Goal: Information Seeking & Learning: Learn about a topic

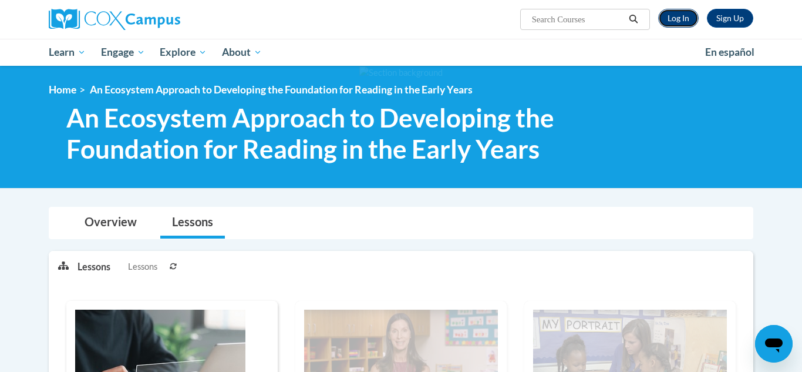
click at [687, 20] on link "Log In" at bounding box center [678, 18] width 41 height 19
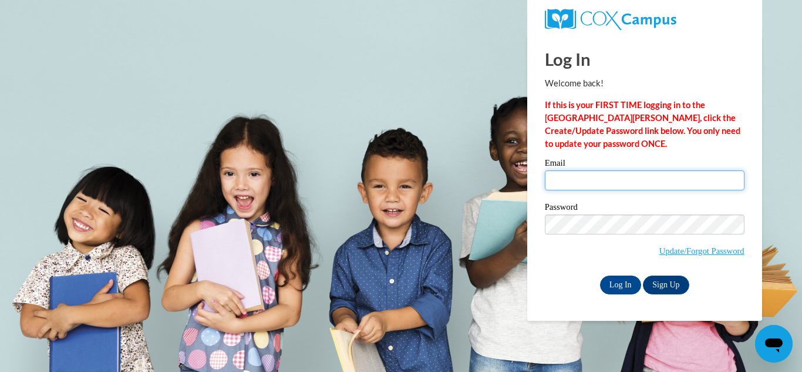
click at [567, 176] on input "Email" at bounding box center [645, 180] width 200 height 20
type input "astinson@grenadak12.com"
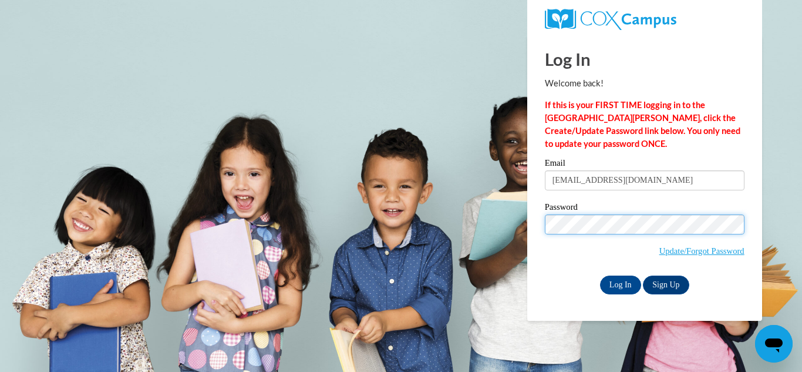
click at [600, 275] on input "Log In" at bounding box center [620, 284] width 41 height 19
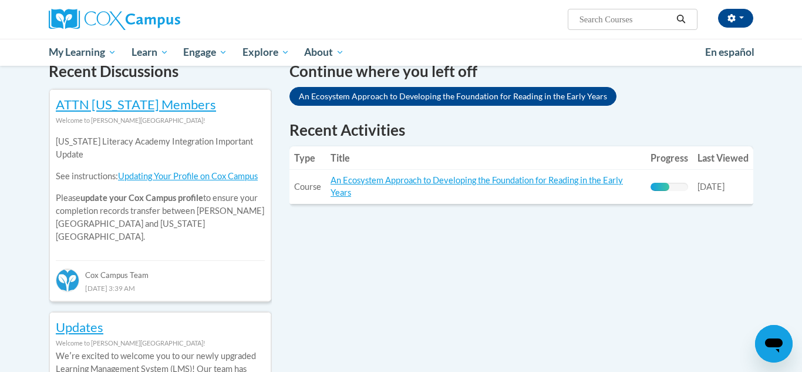
scroll to position [377, 0]
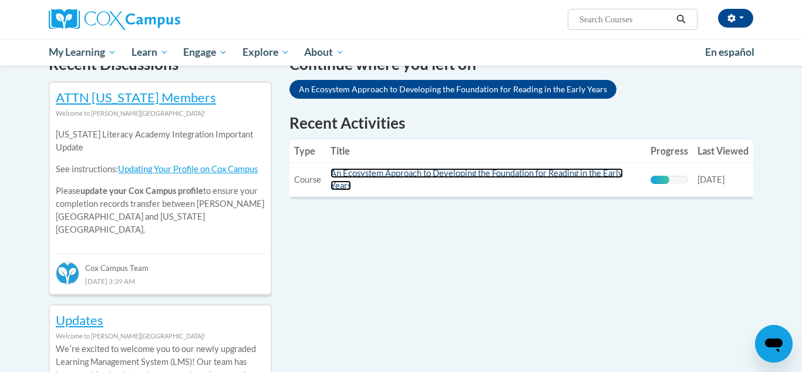
click at [511, 168] on link "An Ecosystem Approach to Developing the Foundation for Reading in the Early Yea…" at bounding box center [477, 179] width 292 height 22
click at [578, 170] on link "An Ecosystem Approach to Developing the Foundation for Reading in the Early Yea…" at bounding box center [477, 179] width 292 height 22
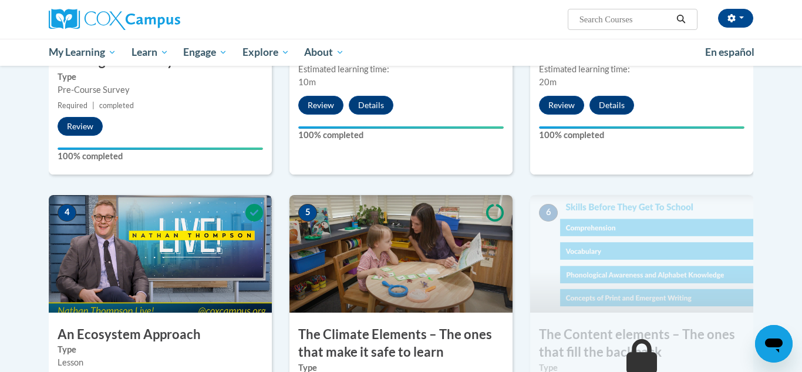
scroll to position [633, 0]
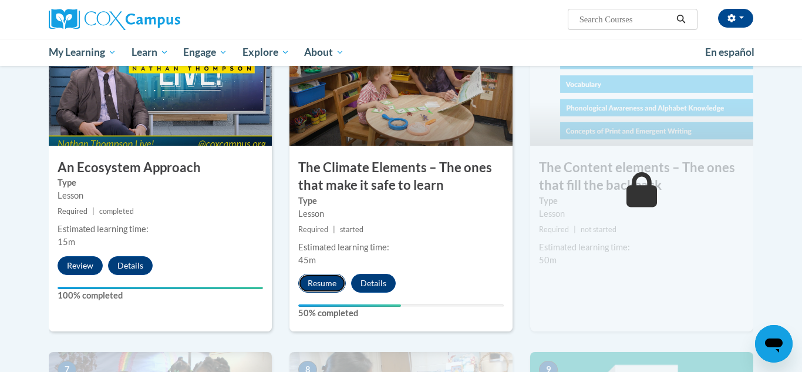
click at [323, 282] on button "Resume" at bounding box center [322, 283] width 48 height 19
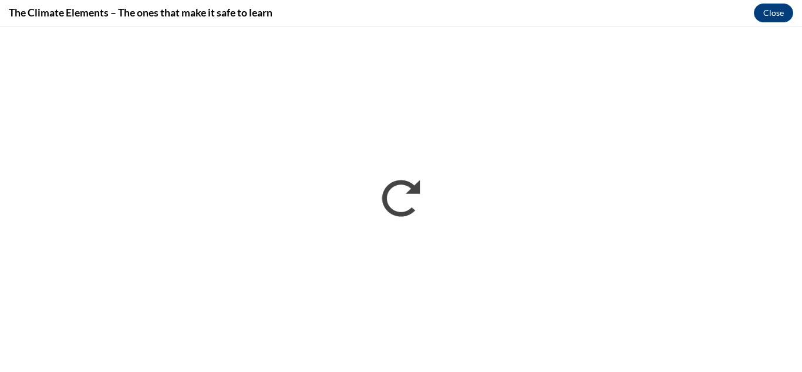
scroll to position [0, 0]
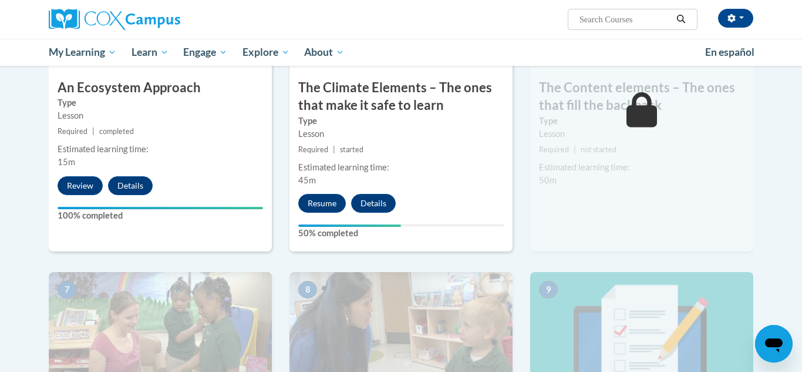
scroll to position [710, 0]
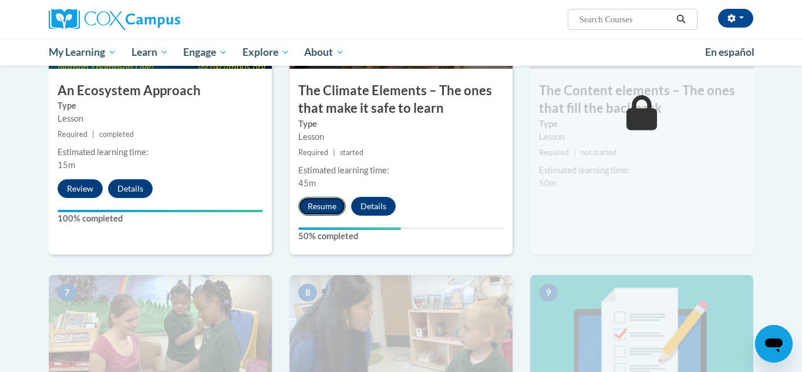
click at [329, 203] on button "Resume" at bounding box center [322, 206] width 48 height 19
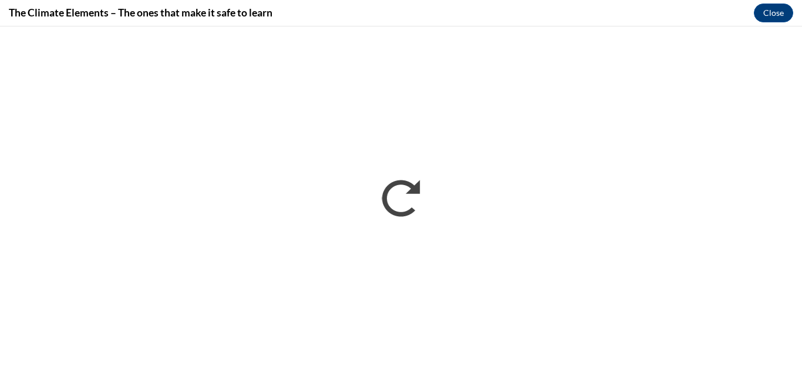
scroll to position [0, 0]
click at [782, 14] on button "Close" at bounding box center [773, 13] width 39 height 19
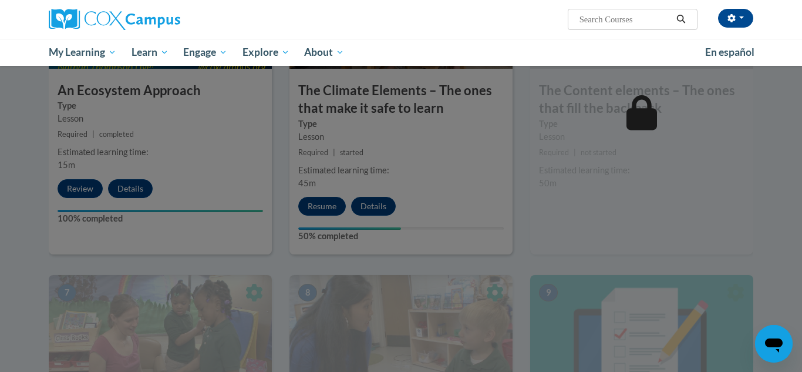
click at [325, 177] on div at bounding box center [401, 186] width 802 height 372
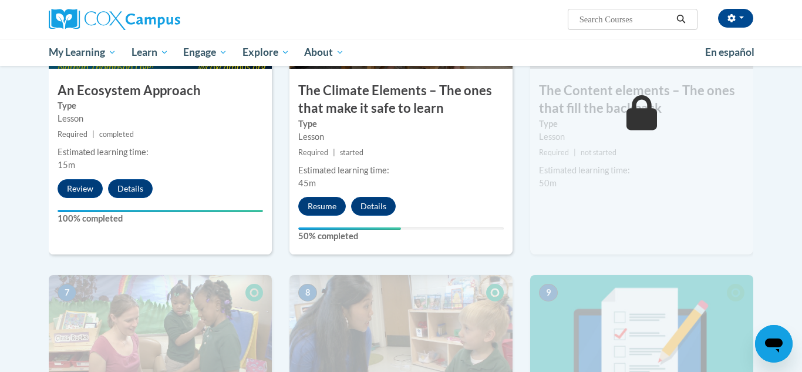
click at [335, 153] on small "Required | started" at bounding box center [400, 152] width 223 height 13
click at [326, 202] on button "Resume" at bounding box center [322, 206] width 48 height 19
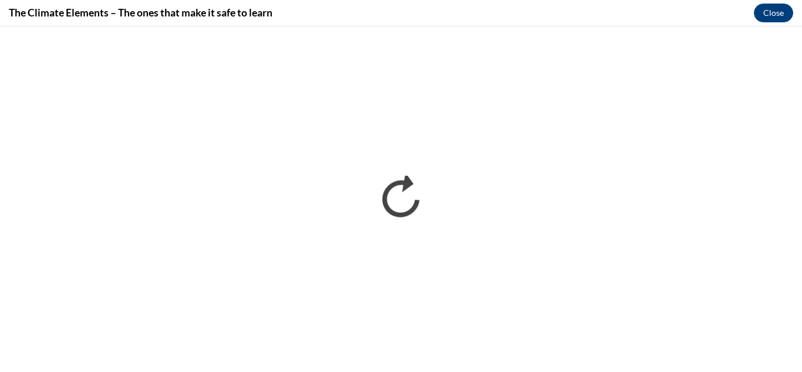
click at [216, 13] on h4 "The Climate Elements – The ones that make it safe to learn" at bounding box center [141, 12] width 264 height 15
click at [784, 12] on button "Close" at bounding box center [773, 13] width 39 height 19
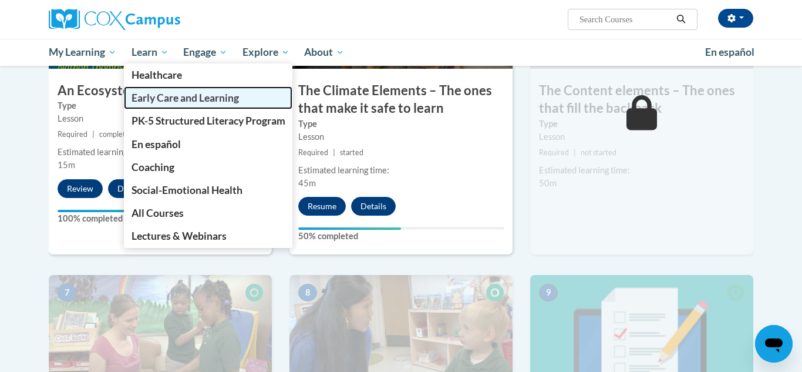
click at [160, 100] on span "Early Care and Learning" at bounding box center [184, 98] width 107 height 12
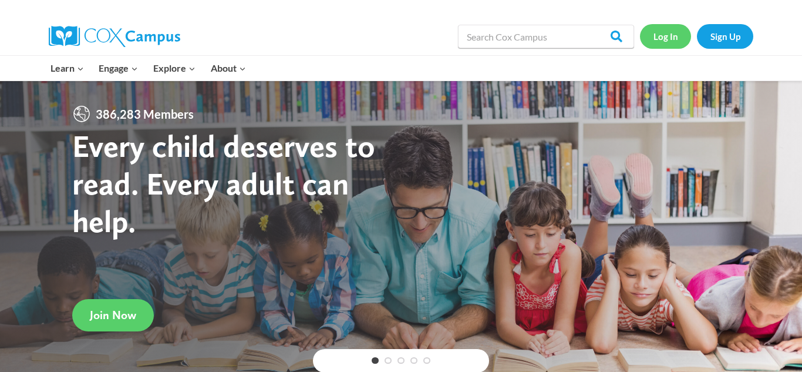
click at [666, 42] on link "Log In" at bounding box center [665, 36] width 51 height 24
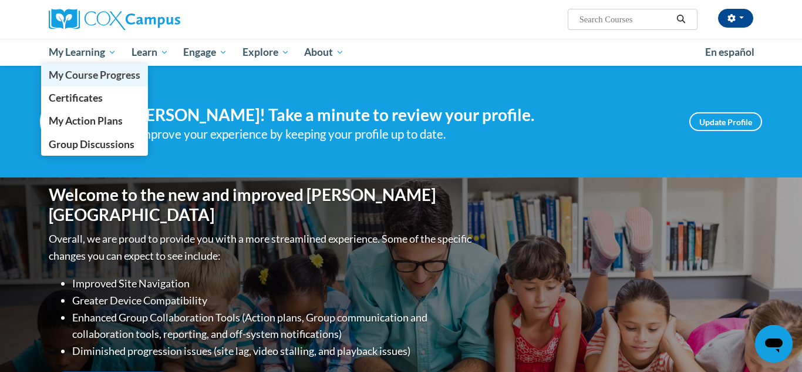
click at [107, 80] on span "My Course Progress" at bounding box center [95, 75] width 92 height 12
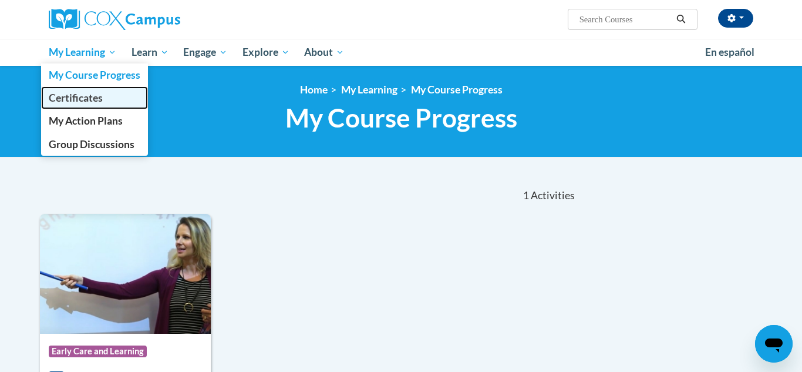
click at [88, 99] on span "Certificates" at bounding box center [76, 98] width 54 height 12
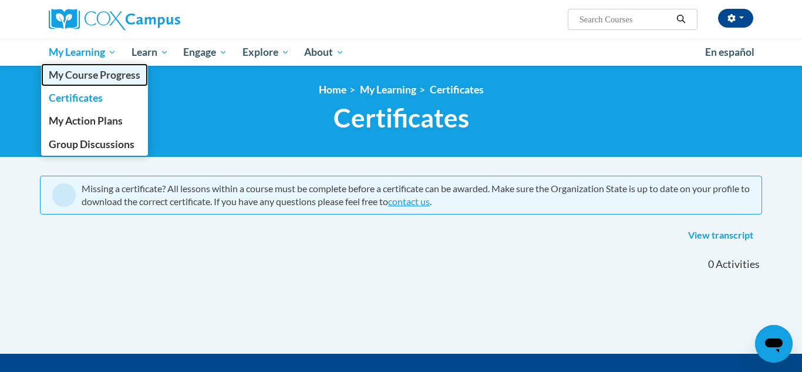
click at [103, 72] on span "My Course Progress" at bounding box center [95, 75] width 92 height 12
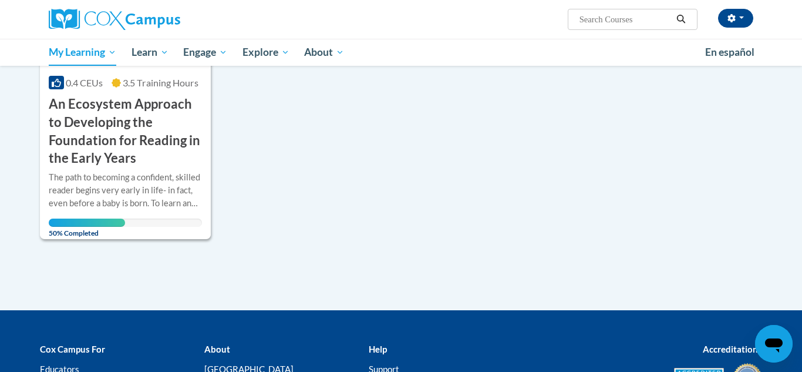
scroll to position [294, 0]
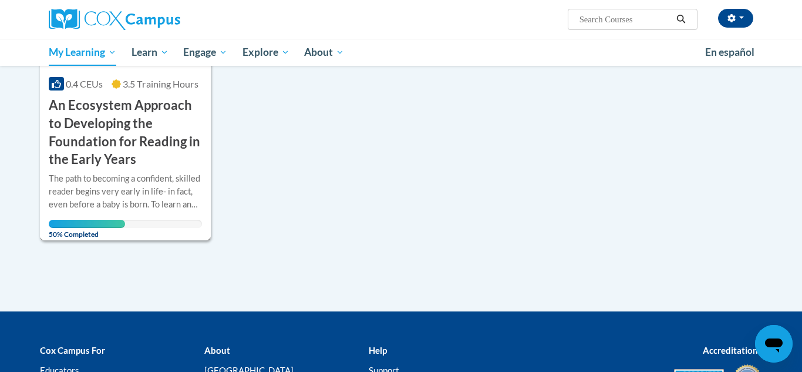
click at [153, 141] on h3 "An Ecosystem Approach to Developing the Foundation for Reading in the Early Yea…" at bounding box center [125, 132] width 153 height 72
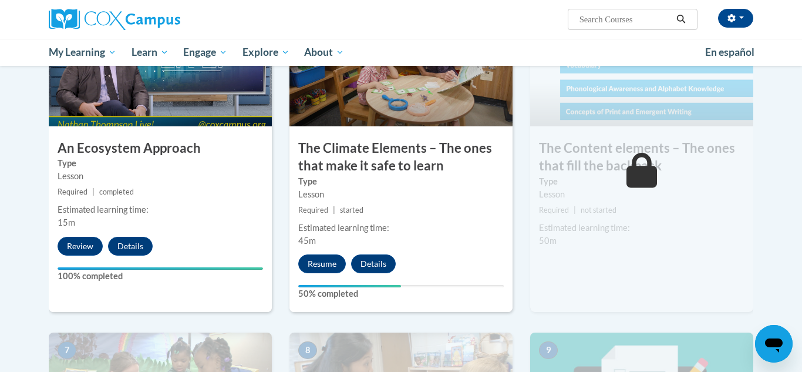
scroll to position [650, 0]
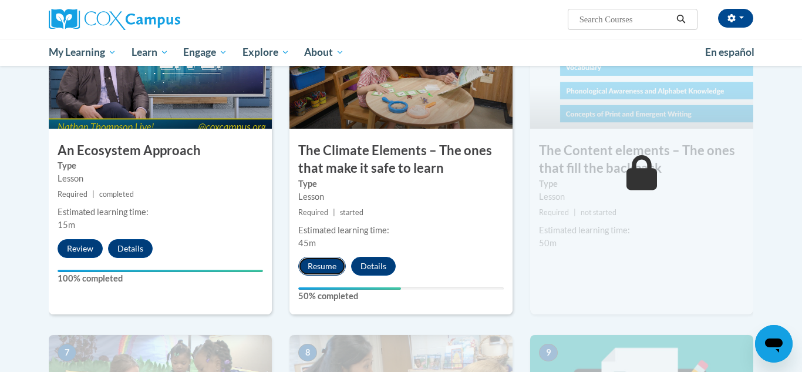
click at [321, 261] on button "Resume" at bounding box center [322, 266] width 48 height 19
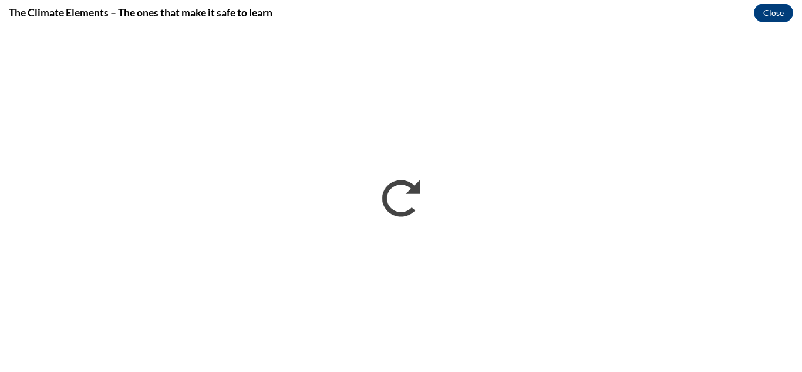
scroll to position [0, 0]
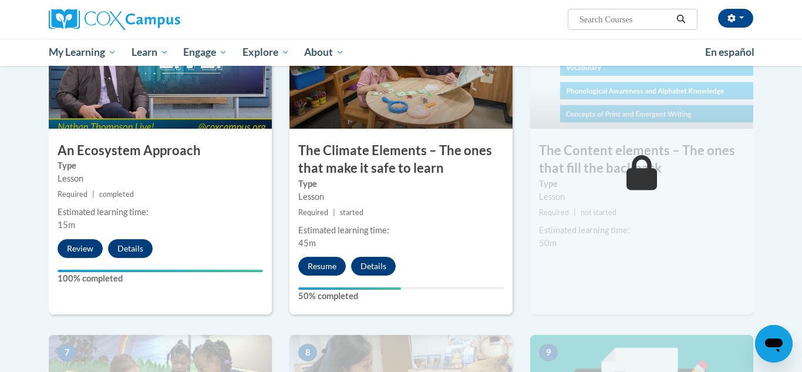
scroll to position [662, 0]
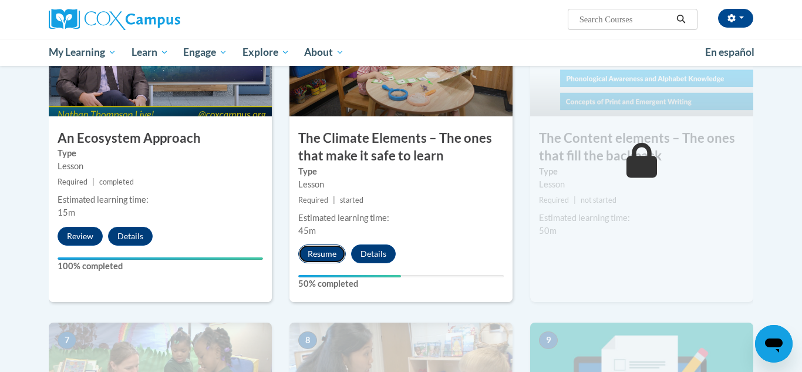
click at [330, 252] on button "Resume" at bounding box center [322, 253] width 48 height 19
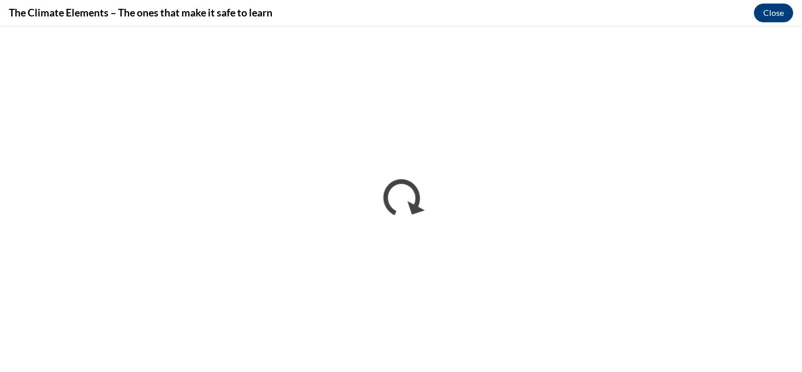
scroll to position [0, 0]
